Goal: Task Accomplishment & Management: Use online tool/utility

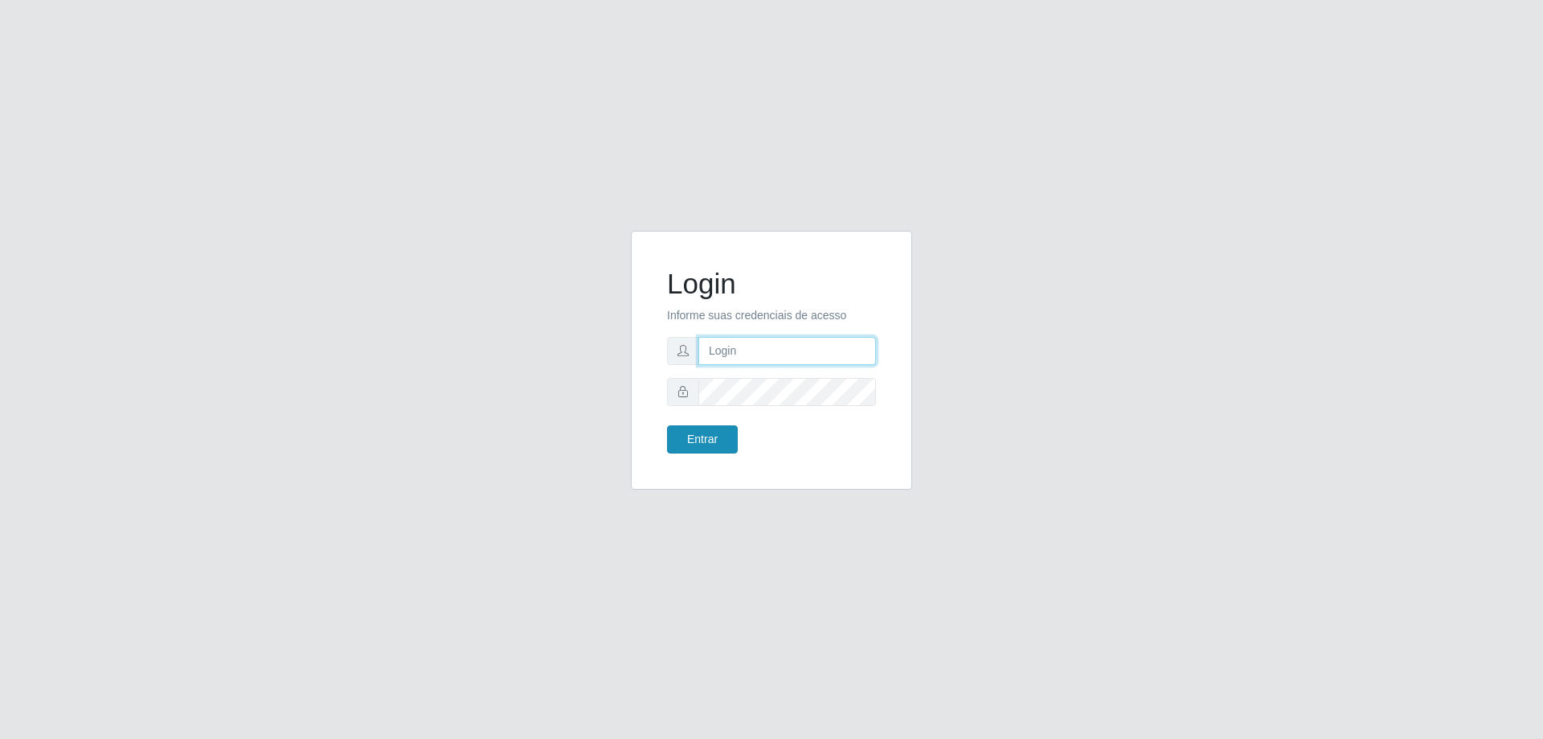
type input "[EMAIL_ADDRESS][DOMAIN_NAME]"
click at [696, 437] on button "Entrar" at bounding box center [702, 439] width 71 height 28
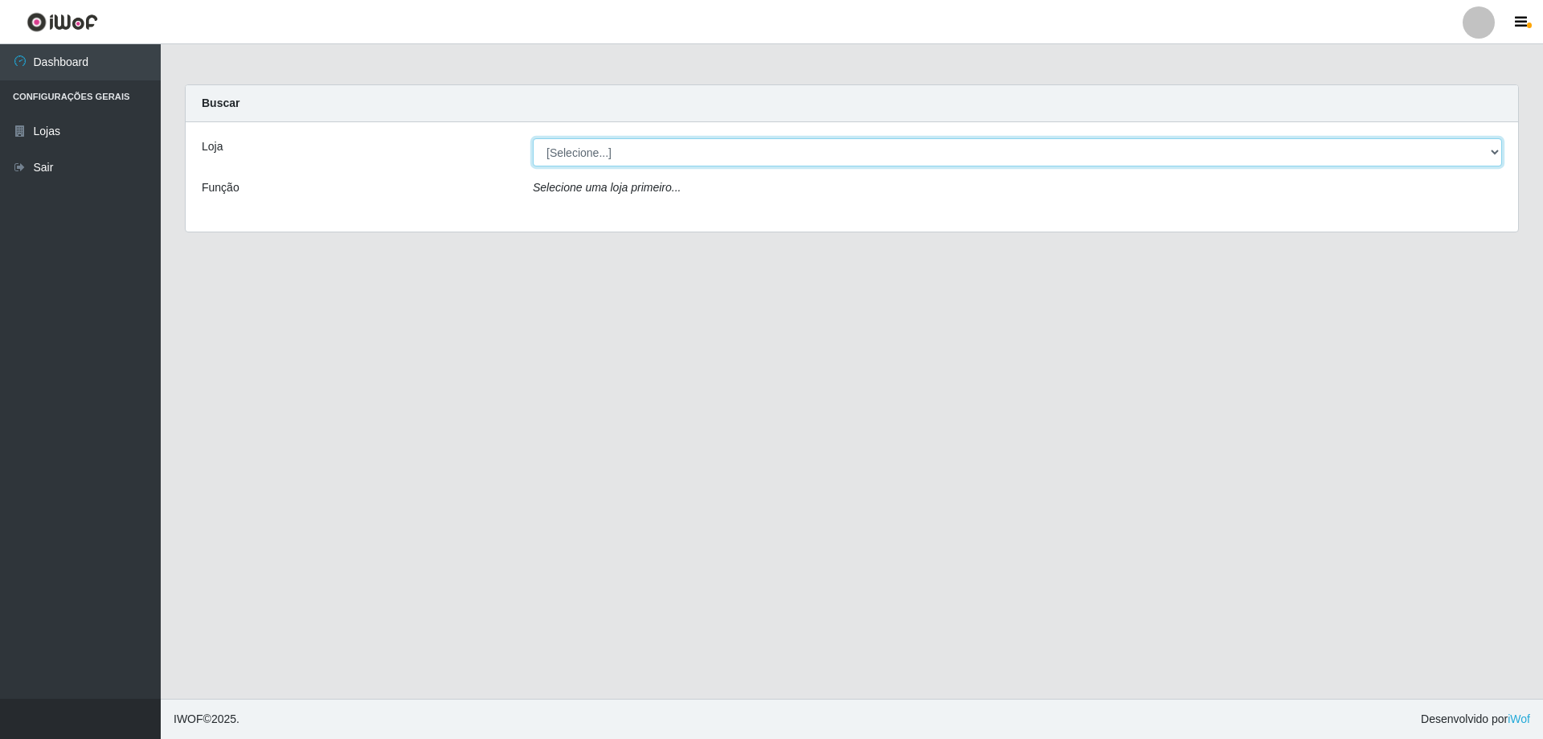
click at [631, 151] on select "[Selecione...] SuperShow Bis - [GEOGRAPHIC_DATA]" at bounding box center [1017, 152] width 969 height 28
select select "59"
click at [533, 138] on select "[Selecione...] SuperShow Bis - [GEOGRAPHIC_DATA]" at bounding box center [1017, 152] width 969 height 28
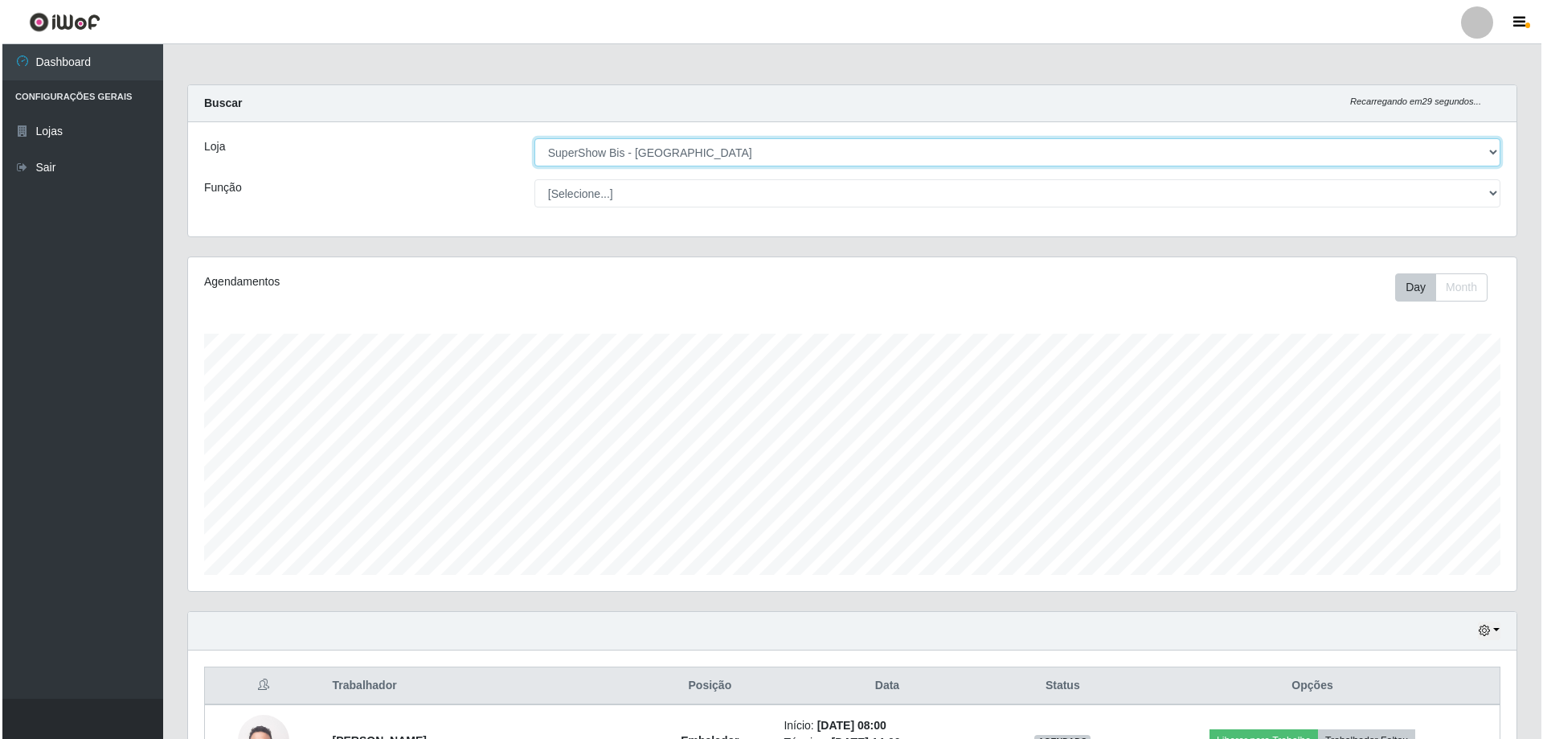
scroll to position [329, 0]
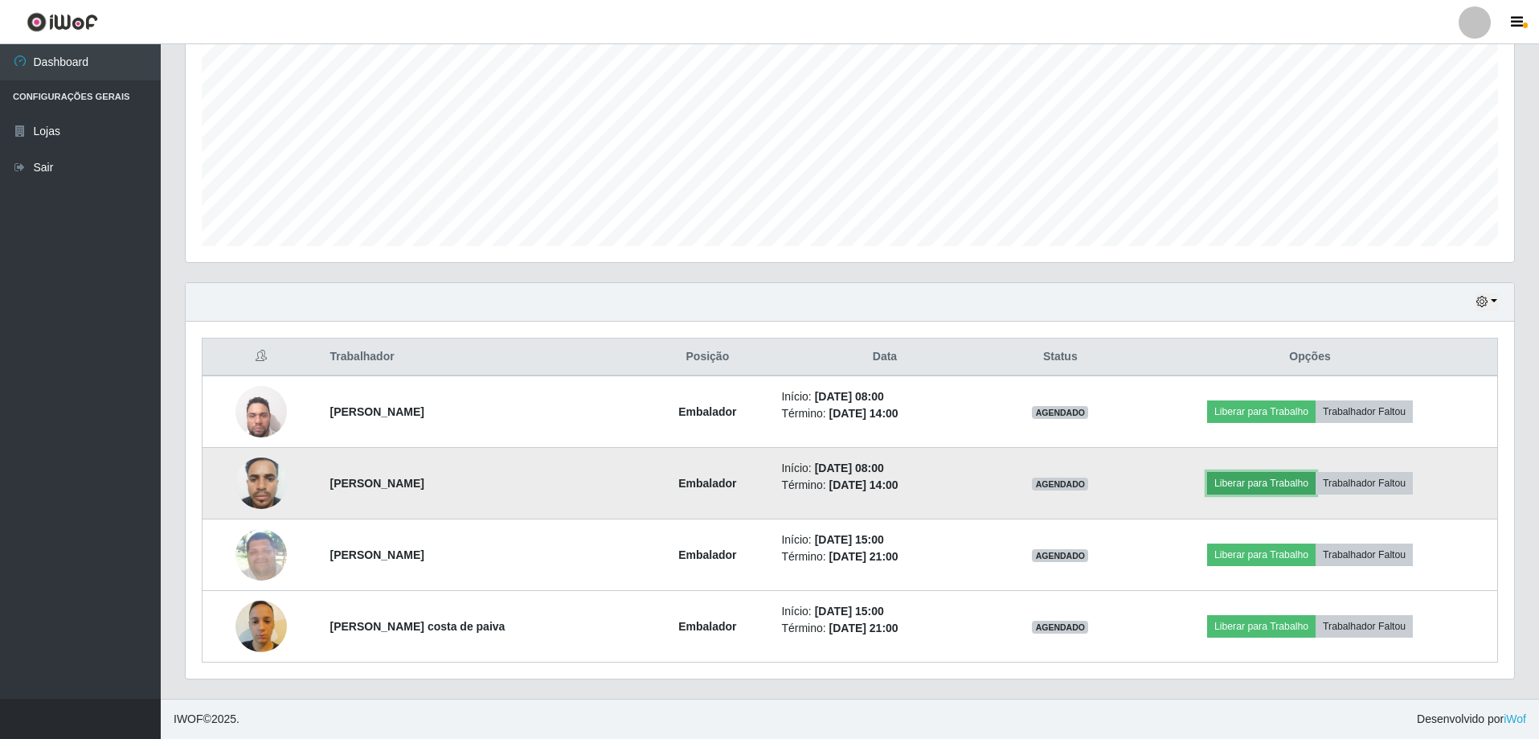
click at [1270, 481] on button "Liberar para Trabalho" at bounding box center [1261, 483] width 109 height 23
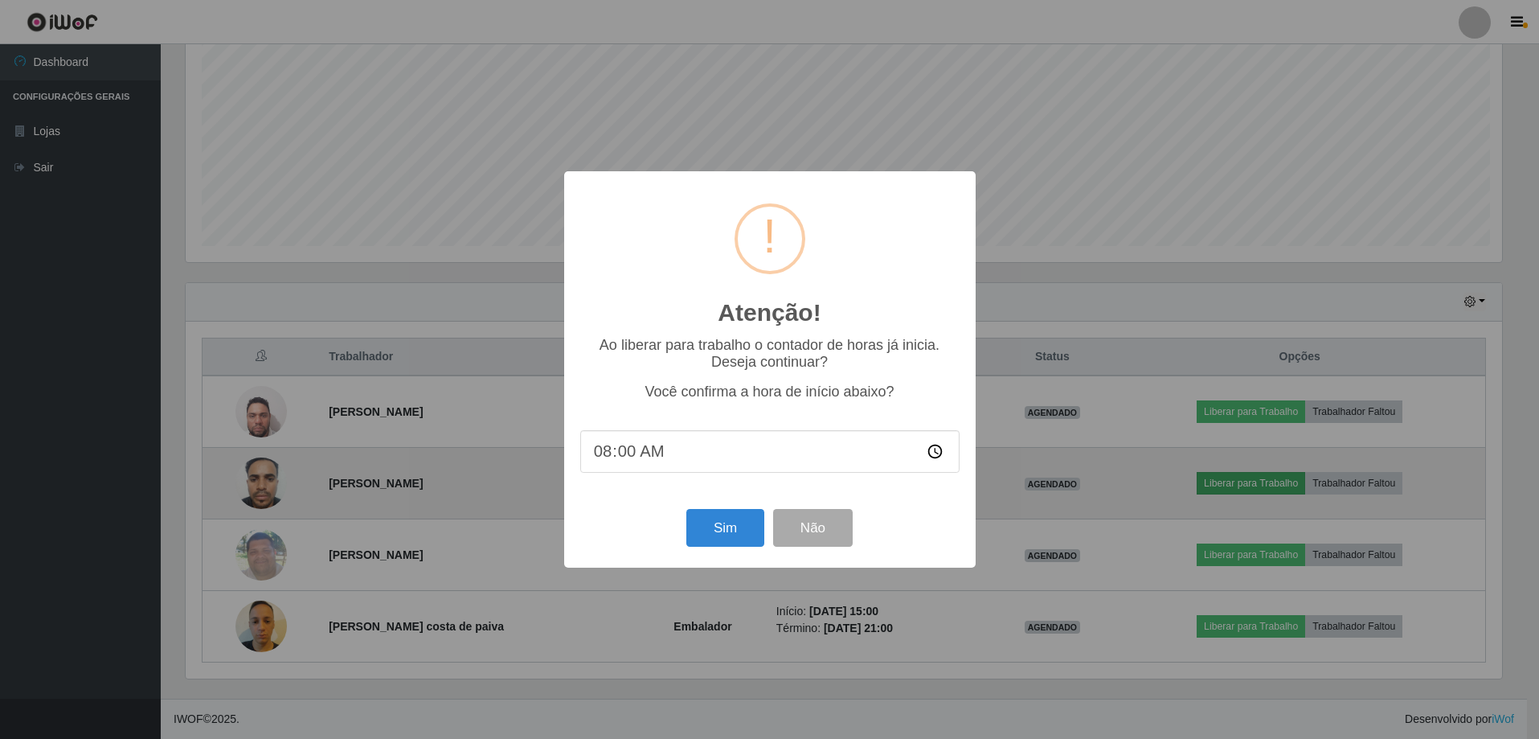
scroll to position [334, 1321]
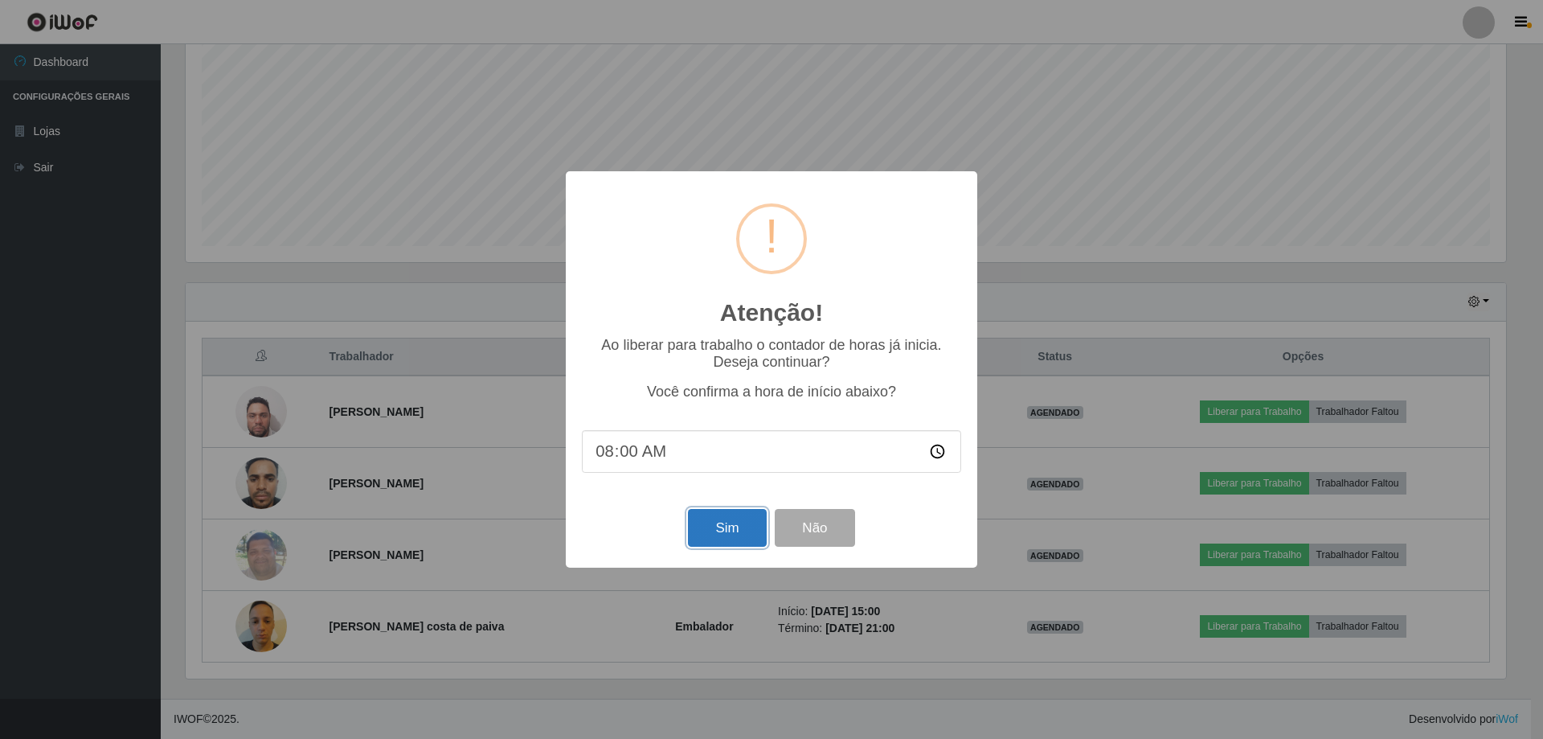
click at [721, 525] on button "Sim" at bounding box center [727, 528] width 78 height 38
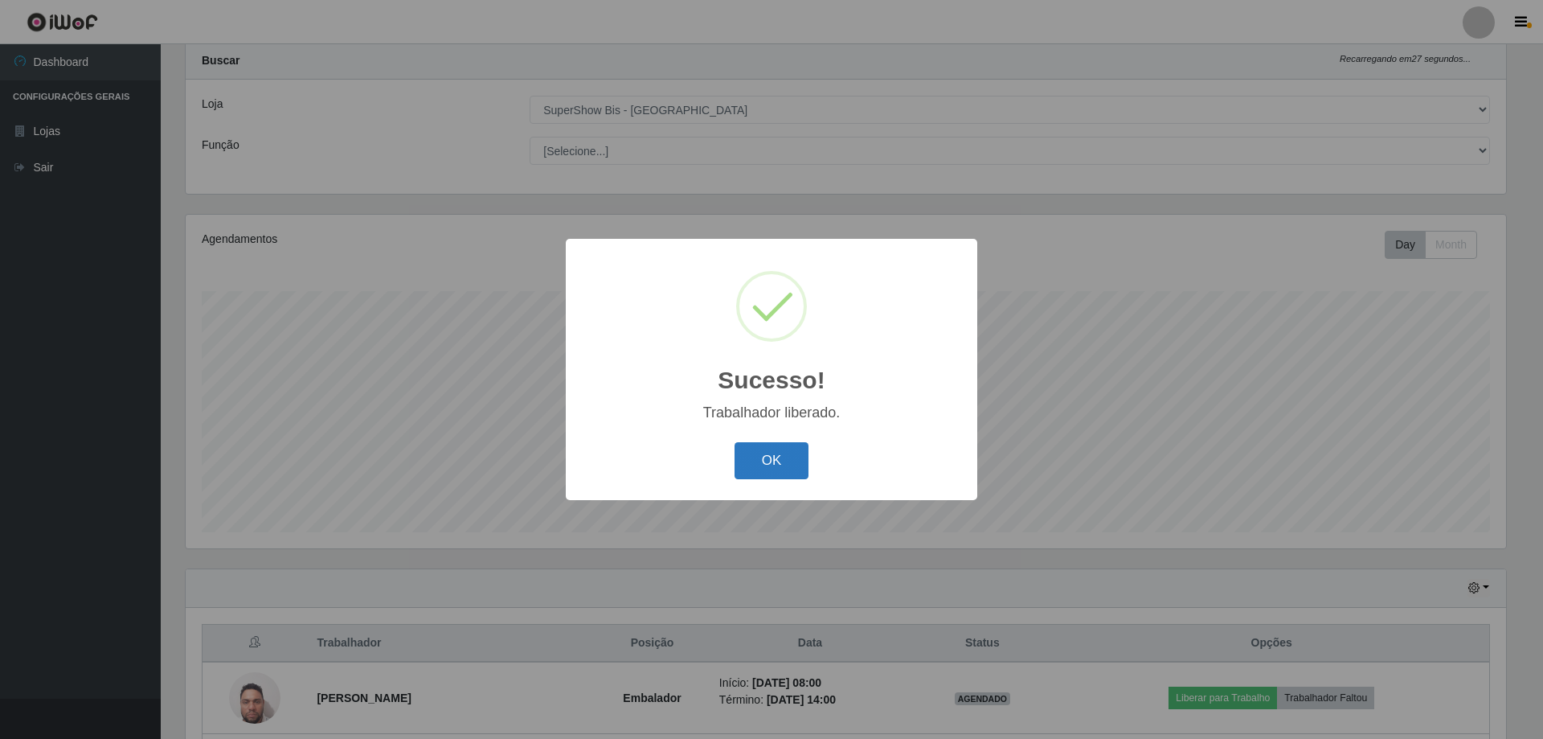
click at [756, 465] on button "OK" at bounding box center [772, 461] width 75 height 38
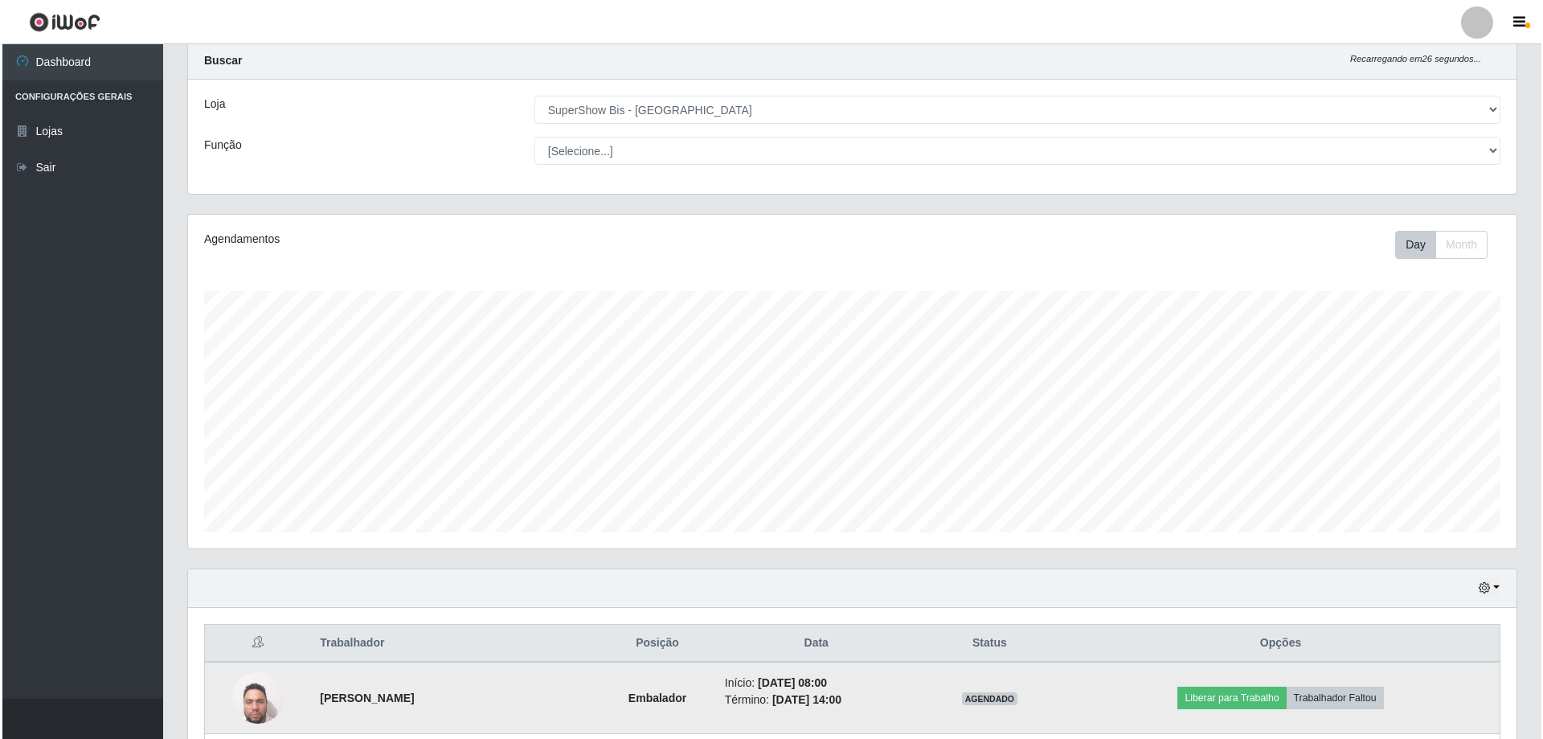
scroll to position [203, 0]
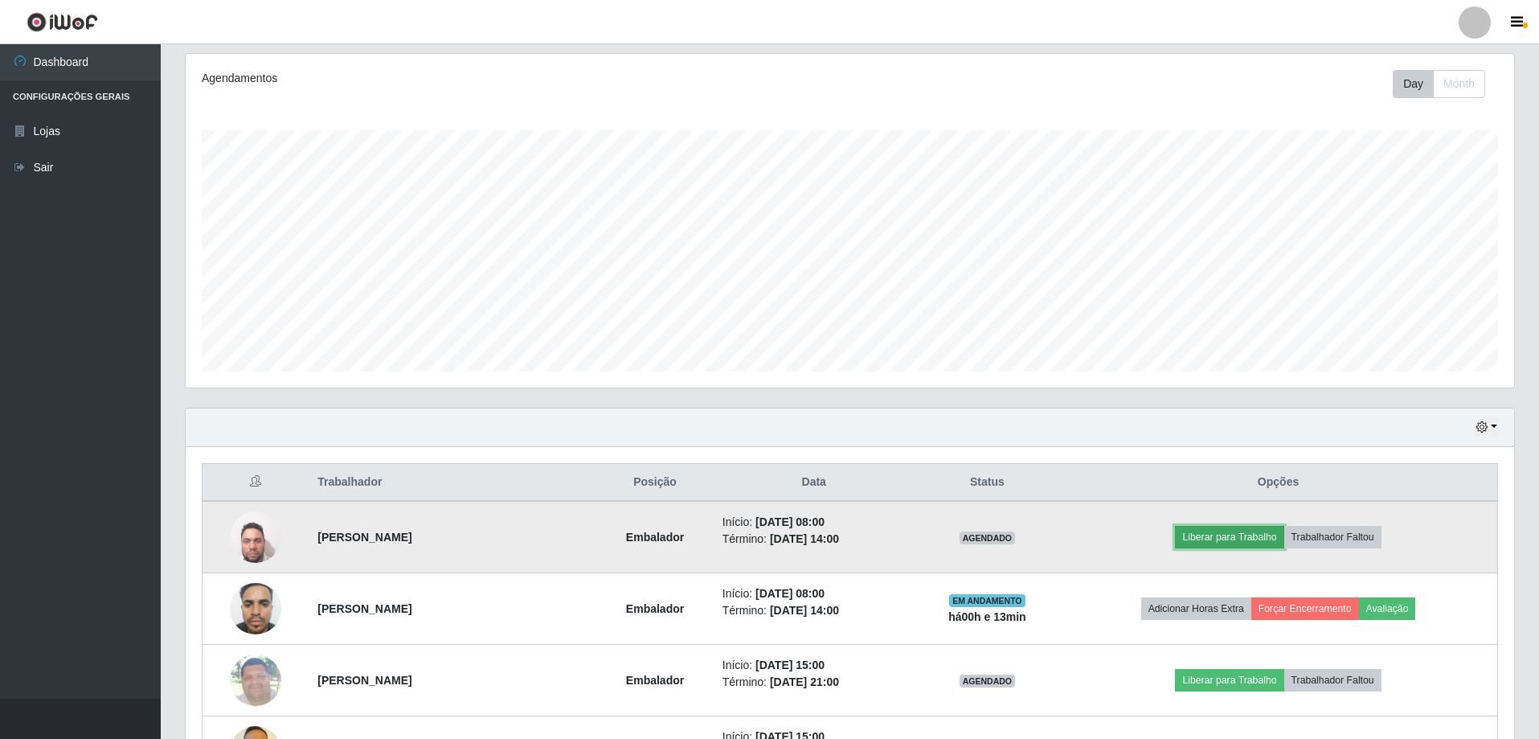
click at [1231, 533] on button "Liberar para Trabalho" at bounding box center [1229, 537] width 109 height 23
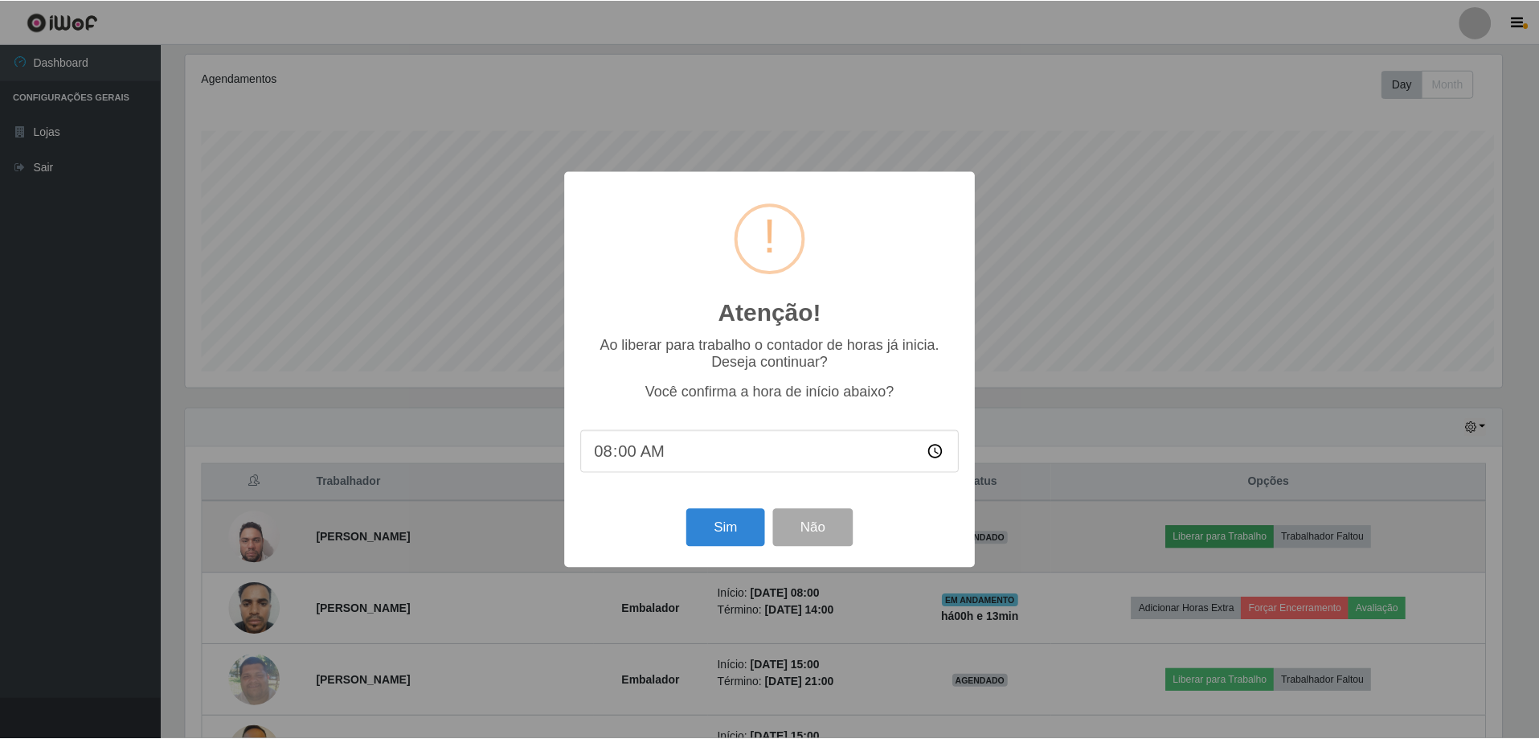
scroll to position [334, 1321]
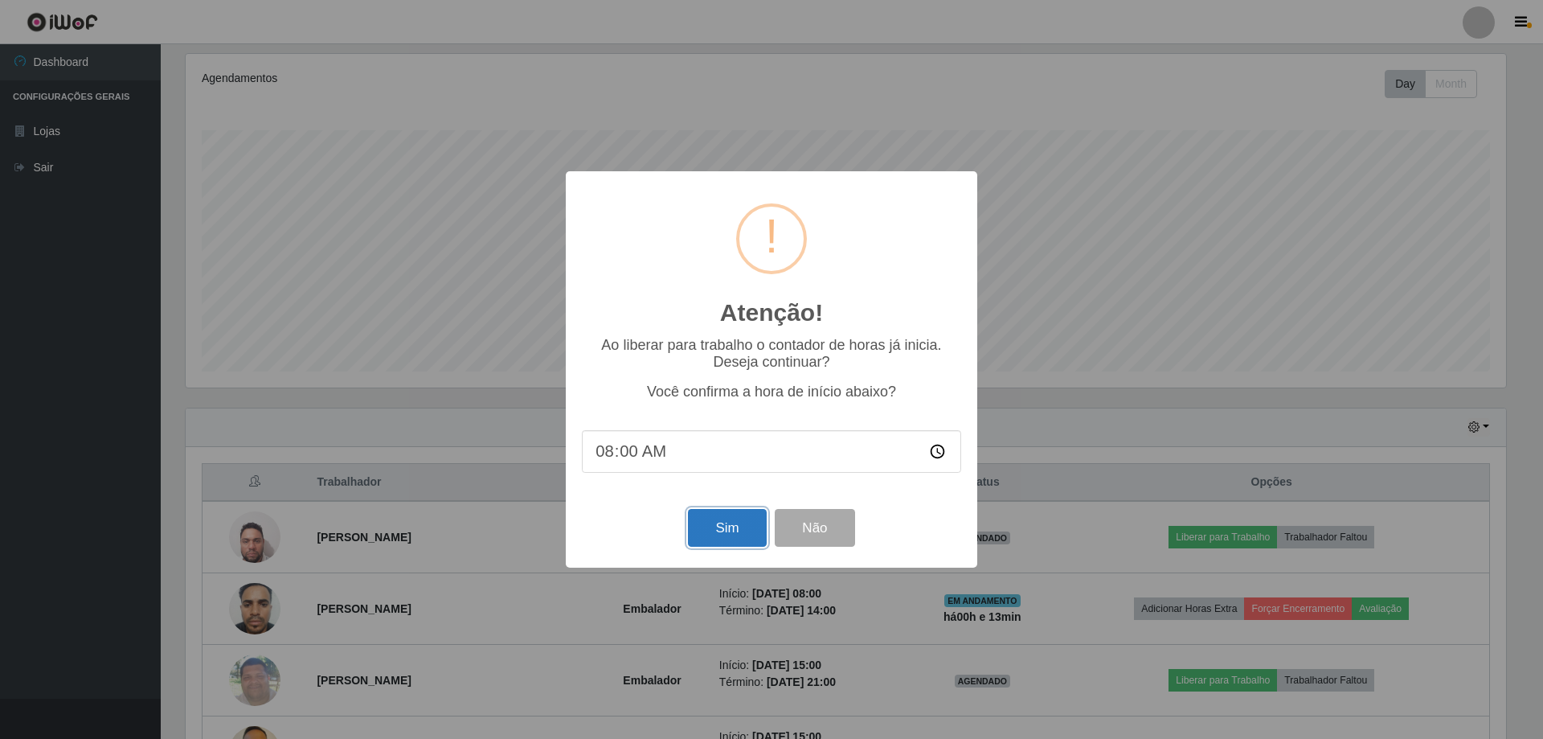
click at [733, 528] on button "Sim" at bounding box center [727, 528] width 78 height 38
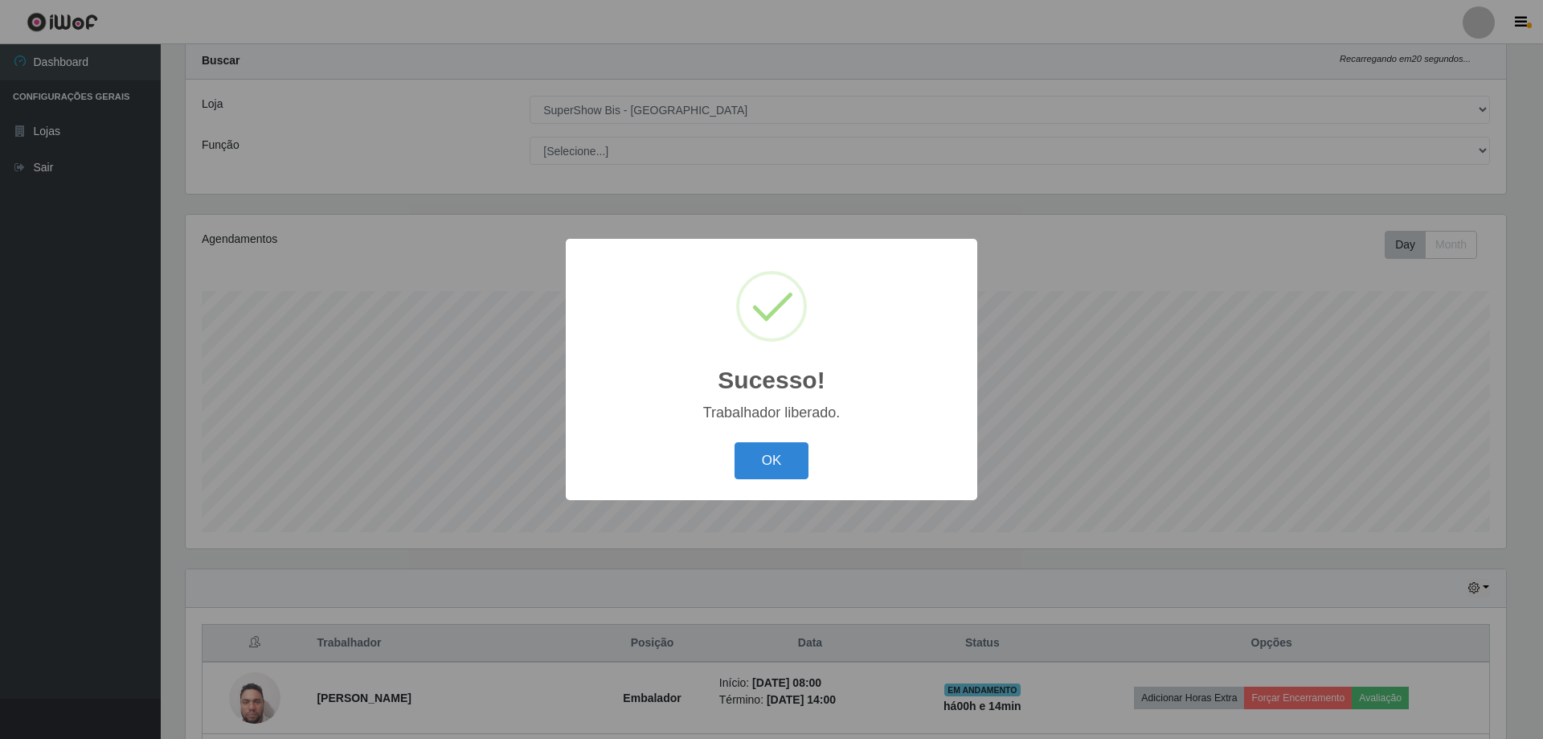
click at [770, 444] on button "OK" at bounding box center [772, 461] width 75 height 38
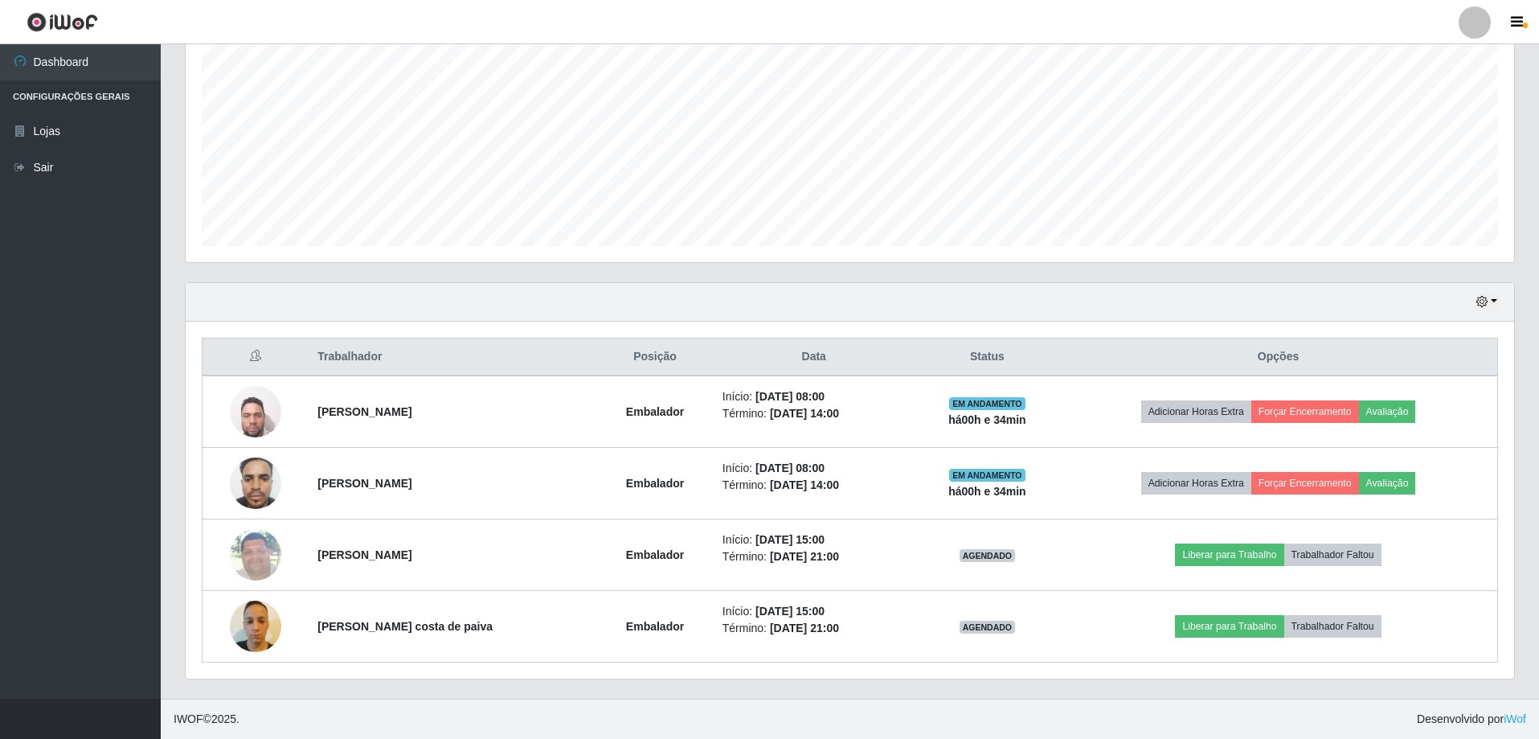
scroll to position [0, 0]
